Goal: Task Accomplishment & Management: Manage account settings

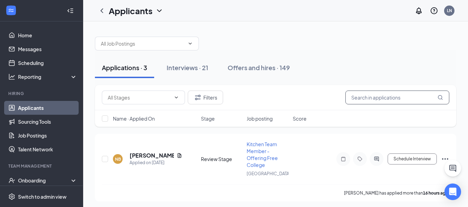
click at [388, 98] on input "text" at bounding box center [397, 98] width 104 height 14
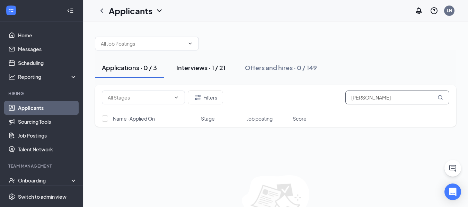
type input "preston"
click at [193, 68] on div "Interviews · 1 / 21" at bounding box center [200, 67] width 49 height 9
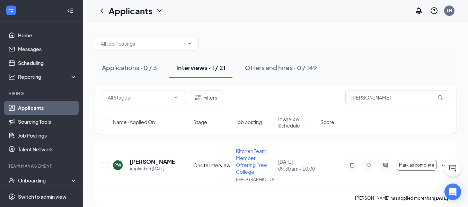
scroll to position [8, 0]
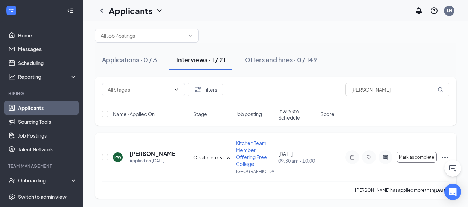
click at [446, 156] on icon "Ellipses" at bounding box center [445, 157] width 8 height 8
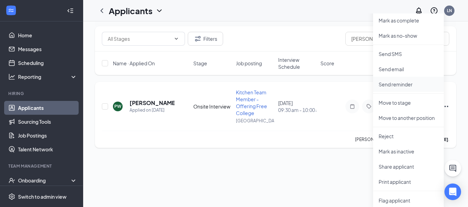
scroll to position [55, 0]
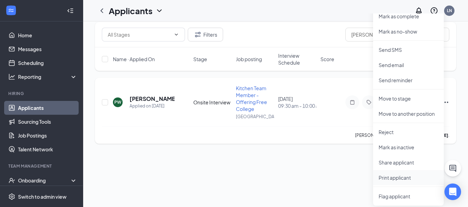
click at [402, 179] on p "Print applicant" at bounding box center [409, 178] width 60 height 7
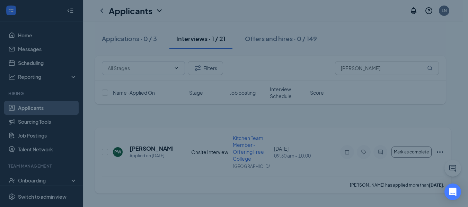
scroll to position [0, 0]
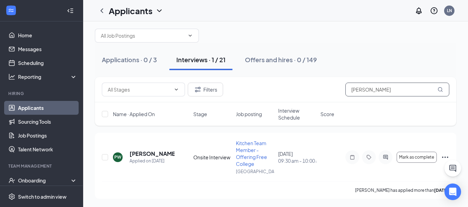
drag, startPoint x: 384, startPoint y: 91, endPoint x: 308, endPoint y: 95, distance: 76.0
click at [308, 95] on div "Filters preston" at bounding box center [275, 90] width 347 height 14
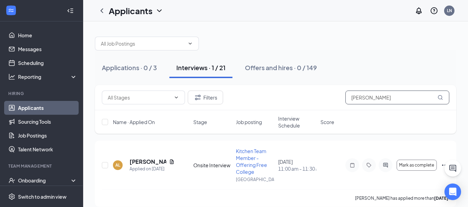
scroll to position [8, 0]
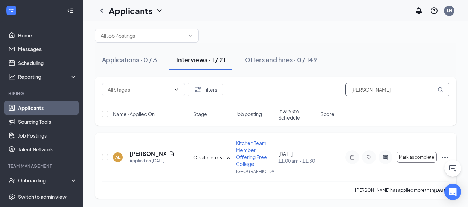
type input "leesman"
click at [446, 157] on icon "Ellipses" at bounding box center [445, 157] width 8 height 8
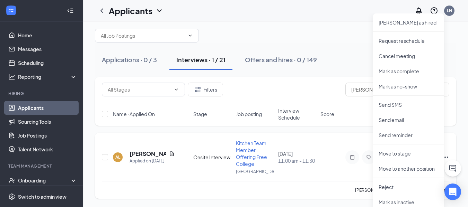
scroll to position [55, 0]
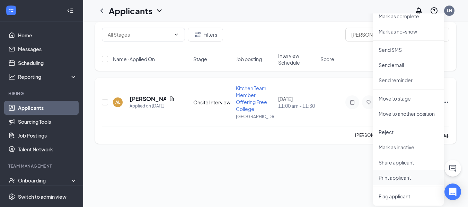
click at [396, 180] on p "Print applicant" at bounding box center [409, 178] width 60 height 7
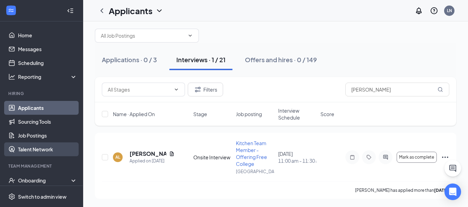
scroll to position [46, 0]
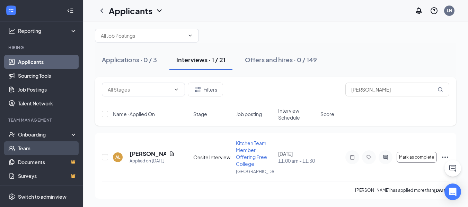
click at [31, 149] on link "Team" at bounding box center [47, 149] width 59 height 14
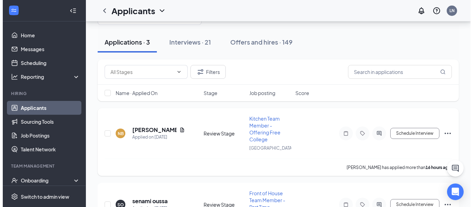
scroll to position [27, 0]
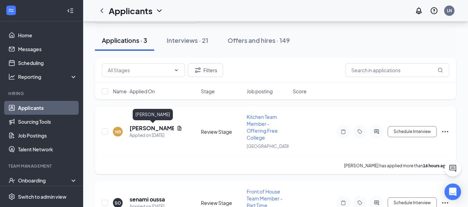
click at [159, 128] on h5 "[PERSON_NAME]" at bounding box center [152, 129] width 44 height 8
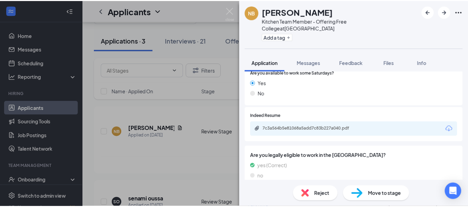
scroll to position [568, 0]
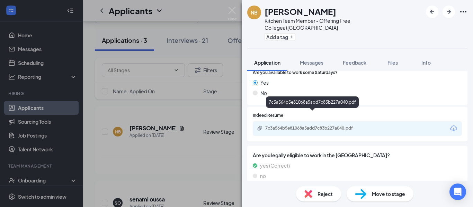
click at [327, 126] on div "7c3a564b5e81068a5add7c83b227a040.pdf" at bounding box center [313, 129] width 97 height 6
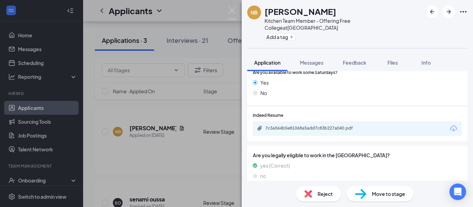
click at [229, 10] on img at bounding box center [232, 14] width 9 height 14
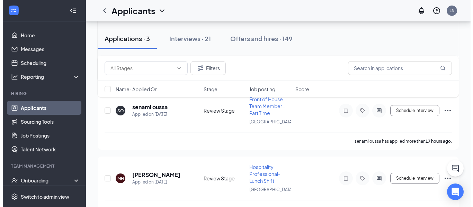
scroll to position [118, 0]
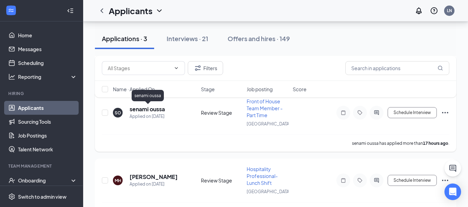
click at [154, 107] on h5 "senami oussa" at bounding box center [147, 110] width 35 height 8
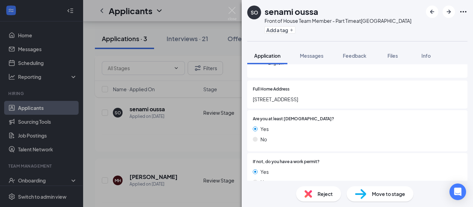
click at [331, 133] on div "Yes" at bounding box center [357, 129] width 209 height 8
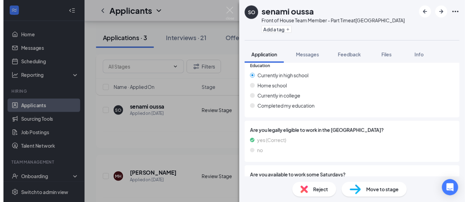
scroll to position [564, 0]
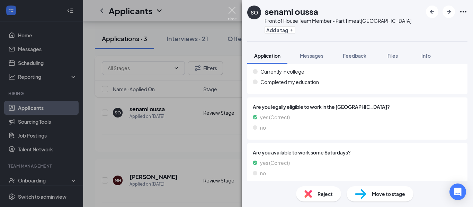
click at [230, 10] on img at bounding box center [232, 14] width 9 height 14
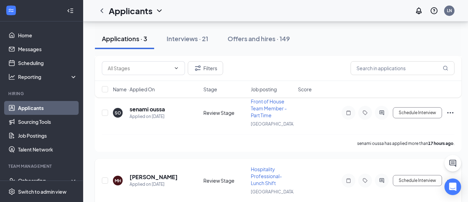
scroll to position [137, 0]
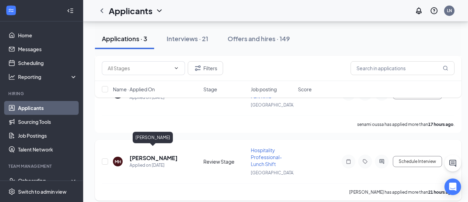
click at [150, 154] on h5 "[PERSON_NAME]" at bounding box center [154, 158] width 48 height 8
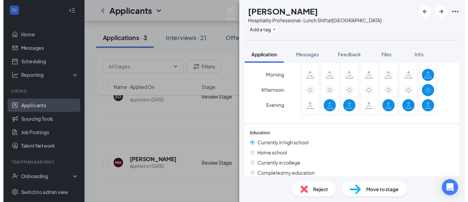
scroll to position [467, 0]
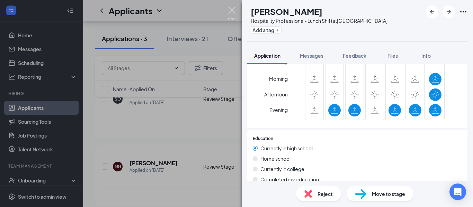
click at [232, 11] on img at bounding box center [232, 14] width 9 height 14
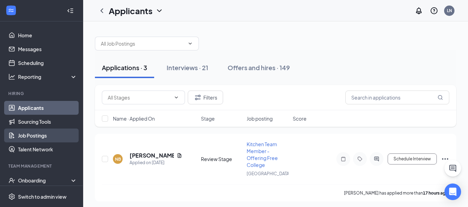
click at [40, 133] on link "Job Postings" at bounding box center [47, 136] width 59 height 14
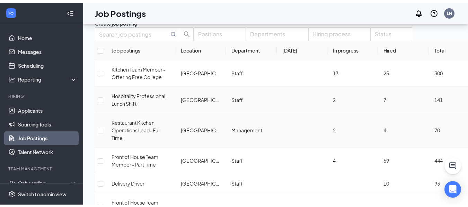
scroll to position [21, 0]
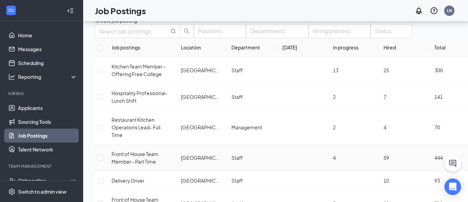
click at [144, 154] on span "Front of House Team Member - Part Time" at bounding box center [135, 158] width 47 height 14
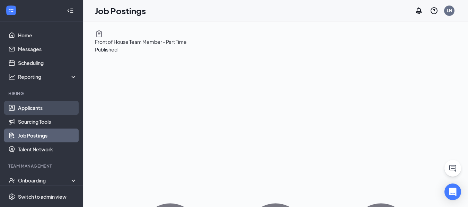
click at [40, 112] on link "Applicants" at bounding box center [47, 108] width 59 height 14
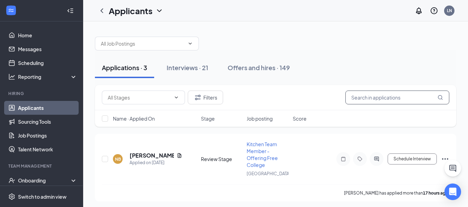
click at [390, 101] on input "text" at bounding box center [397, 98] width 104 height 14
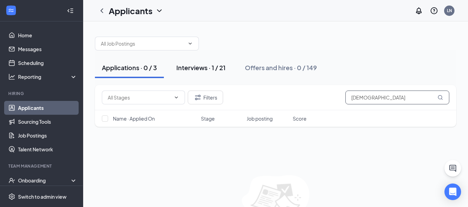
type input "[DEMOGRAPHIC_DATA]"
click at [194, 68] on div "Interviews · 1 / 21" at bounding box center [200, 67] width 49 height 9
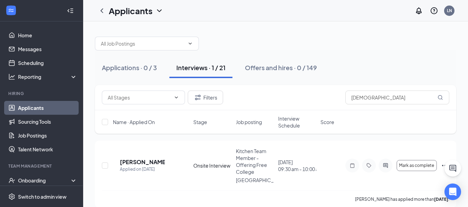
scroll to position [8, 0]
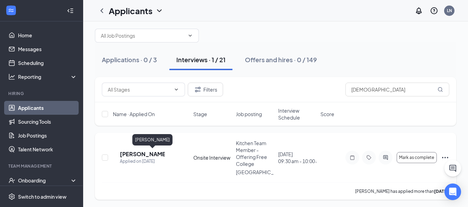
click at [161, 156] on h5 "[PERSON_NAME]" at bounding box center [142, 155] width 45 height 8
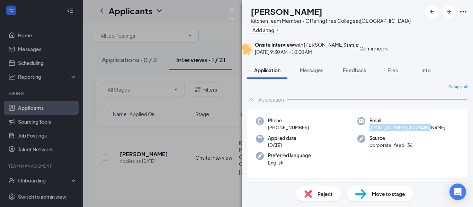
drag, startPoint x: 429, startPoint y: 142, endPoint x: 367, endPoint y: 145, distance: 62.1
click at [367, 132] on div "Email [EMAIL_ADDRESS][DOMAIN_NAME]" at bounding box center [407, 124] width 101 height 14
copy span "[EMAIL_ADDRESS][DOMAIN_NAME]"
click at [465, 12] on icon "Ellipses" at bounding box center [463, 12] width 8 height 8
click at [228, 11] on img at bounding box center [232, 14] width 9 height 14
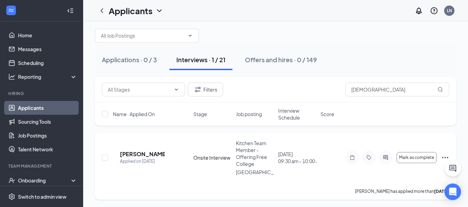
click at [444, 157] on icon "Ellipses" at bounding box center [445, 158] width 8 height 8
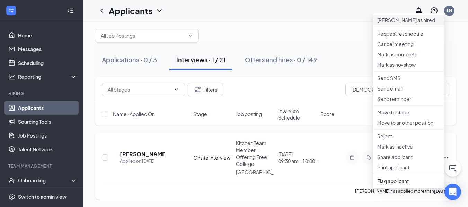
click at [400, 21] on p "[PERSON_NAME] as hired" at bounding box center [408, 20] width 62 height 7
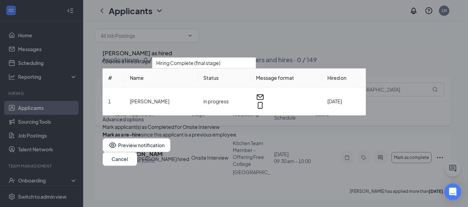
click at [103, 131] on button "button" at bounding box center [103, 127] width 0 height 8
click at [189, 163] on button "[PERSON_NAME] hired" at bounding box center [163, 160] width 52 height 8
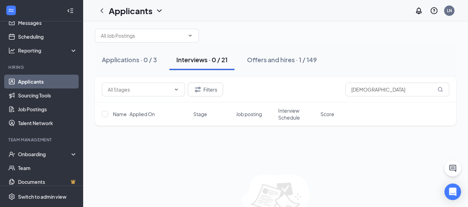
scroll to position [27, 0]
click at [45, 154] on div "Onboarding" at bounding box center [44, 154] width 53 height 7
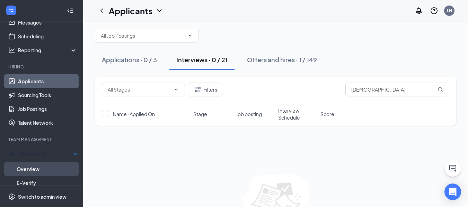
click at [42, 167] on link "Overview" at bounding box center [47, 169] width 61 height 14
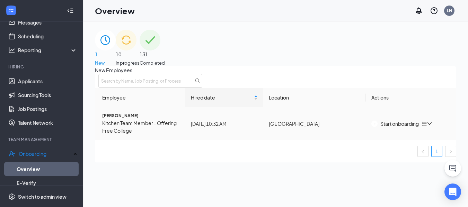
click at [399, 128] on div "Start onboarding" at bounding box center [394, 124] width 47 height 8
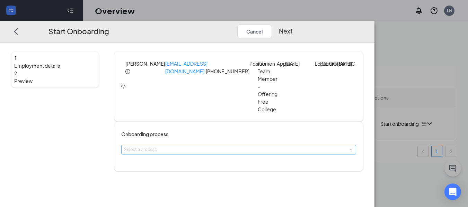
click at [182, 147] on div "Select a process" at bounding box center [237, 150] width 226 height 7
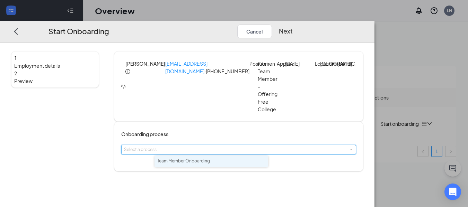
click at [181, 161] on span "Team Member Onboarding" at bounding box center [183, 161] width 53 height 5
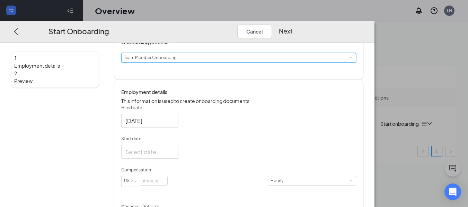
scroll to position [92, 0]
click at [172, 156] on input "Start date" at bounding box center [148, 152] width 47 height 9
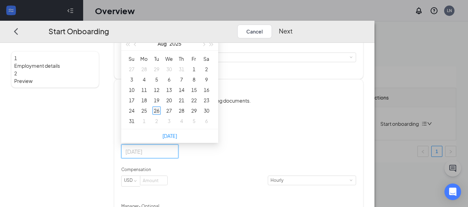
type input "[DATE]"
click at [161, 115] on div "26" at bounding box center [156, 111] width 8 height 8
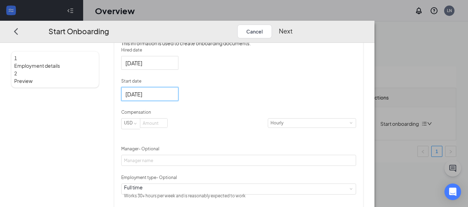
scroll to position [152, 0]
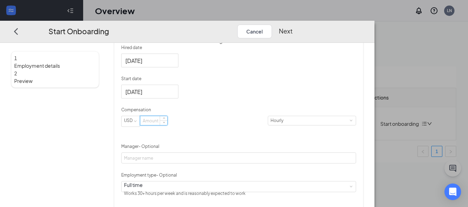
click at [167, 125] on input at bounding box center [153, 120] width 27 height 9
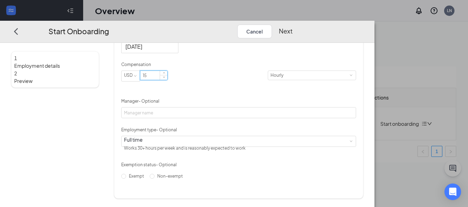
scroll to position [206, 0]
type input "15"
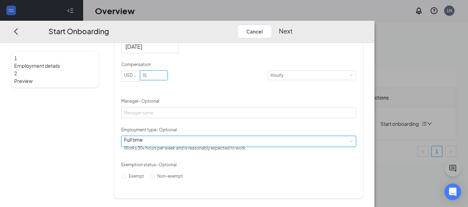
drag, startPoint x: 191, startPoint y: 148, endPoint x: 192, endPoint y: 154, distance: 6.0
click at [192, 154] on form "Hired date [DATE] Start date [DATE] [DATE] Su Mo Tu We Th Fr Sa 27 28 29 30 31 …" at bounding box center [238, 90] width 235 height 183
click at [177, 141] on div "Full time Works 30+ hours per week and is reasonably expected to work" at bounding box center [187, 144] width 126 height 17
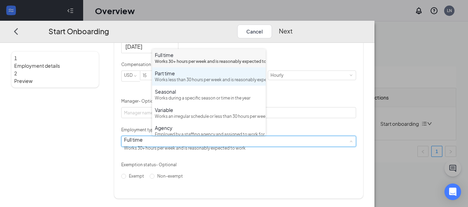
click at [172, 83] on div "Part time Works less than 30 hours per week and is reasonably expected to work" at bounding box center [209, 77] width 108 height 14
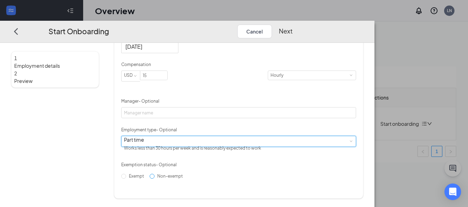
click at [154, 182] on label "Non-exempt" at bounding box center [168, 176] width 36 height 11
click at [154, 179] on input "Non-exempt" at bounding box center [152, 176] width 5 height 5
radio input "true"
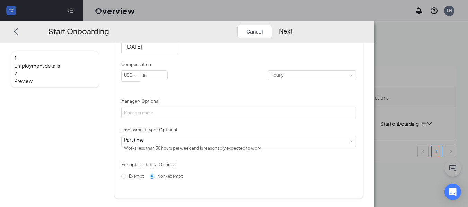
click at [293, 24] on button "Next" at bounding box center [286, 31] width 14 height 14
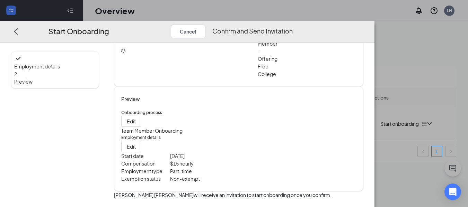
scroll to position [44, 0]
click at [293, 24] on button "Confirm and Send Invitation" at bounding box center [252, 31] width 80 height 14
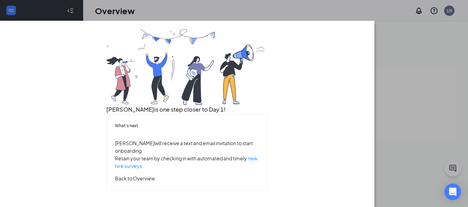
scroll to position [68, 0]
click at [155, 181] on button "Back to Overview" at bounding box center [135, 179] width 40 height 8
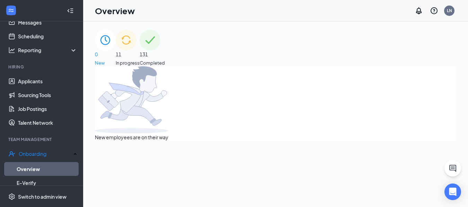
scroll to position [0, 0]
